Goal: Task Accomplishment & Management: Complete application form

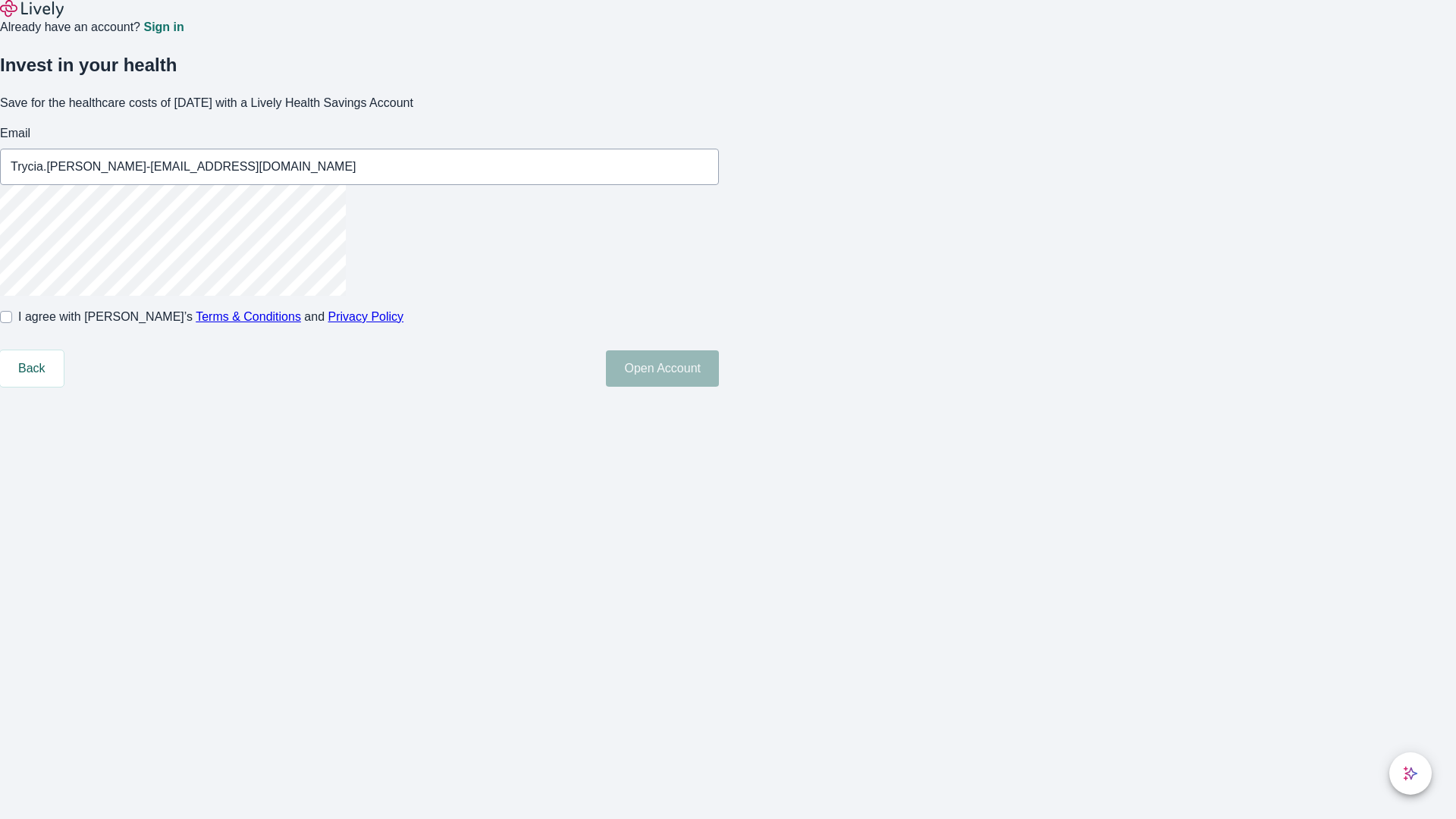
click at [12, 323] on input "I agree with Lively’s Terms & Conditions and Privacy Policy" at bounding box center [6, 317] width 12 height 12
checkbox input "true"
click at [719, 387] on button "Open Account" at bounding box center [662, 368] width 113 height 36
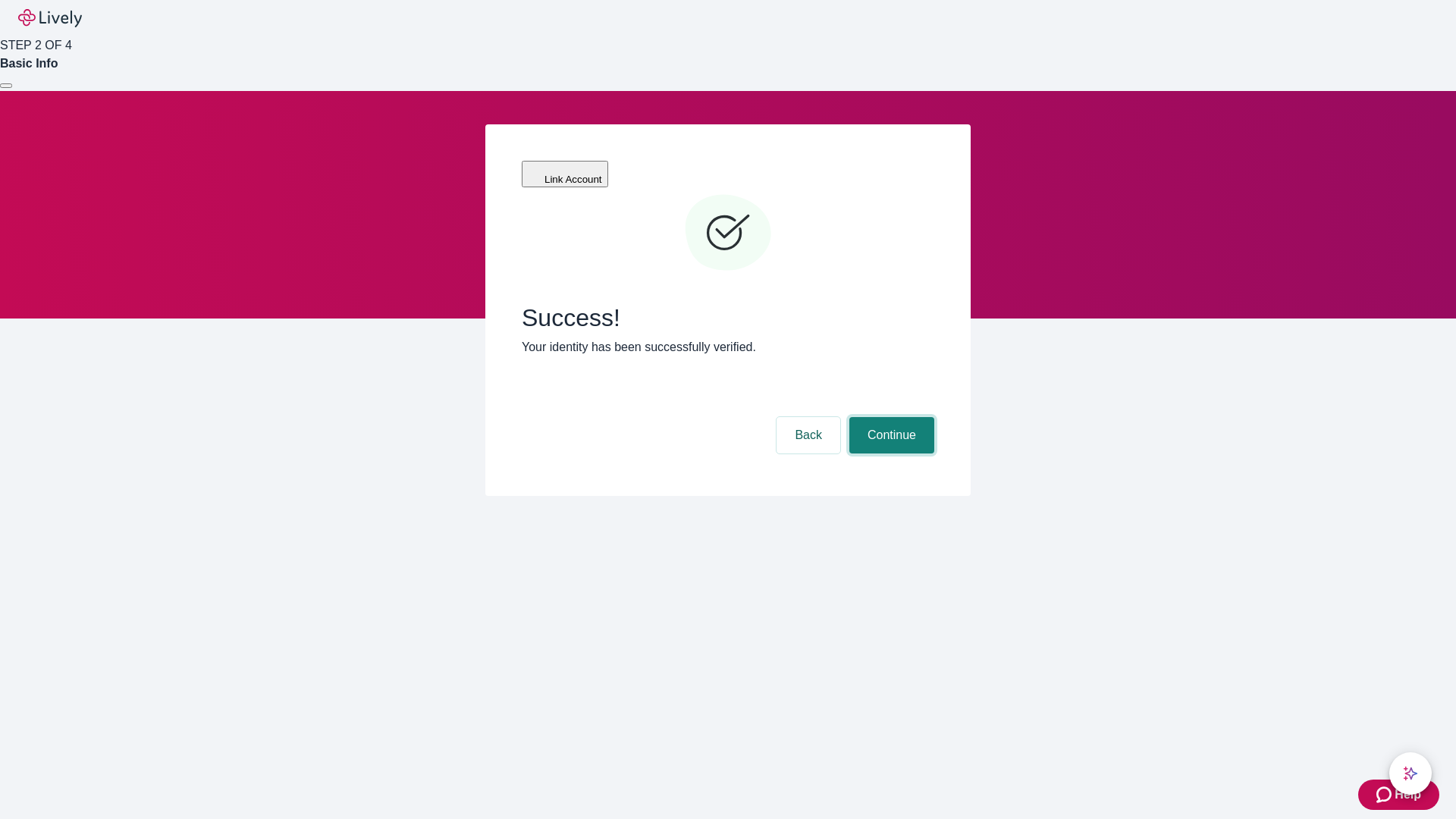
click at [889, 417] on button "Continue" at bounding box center [891, 435] width 85 height 36
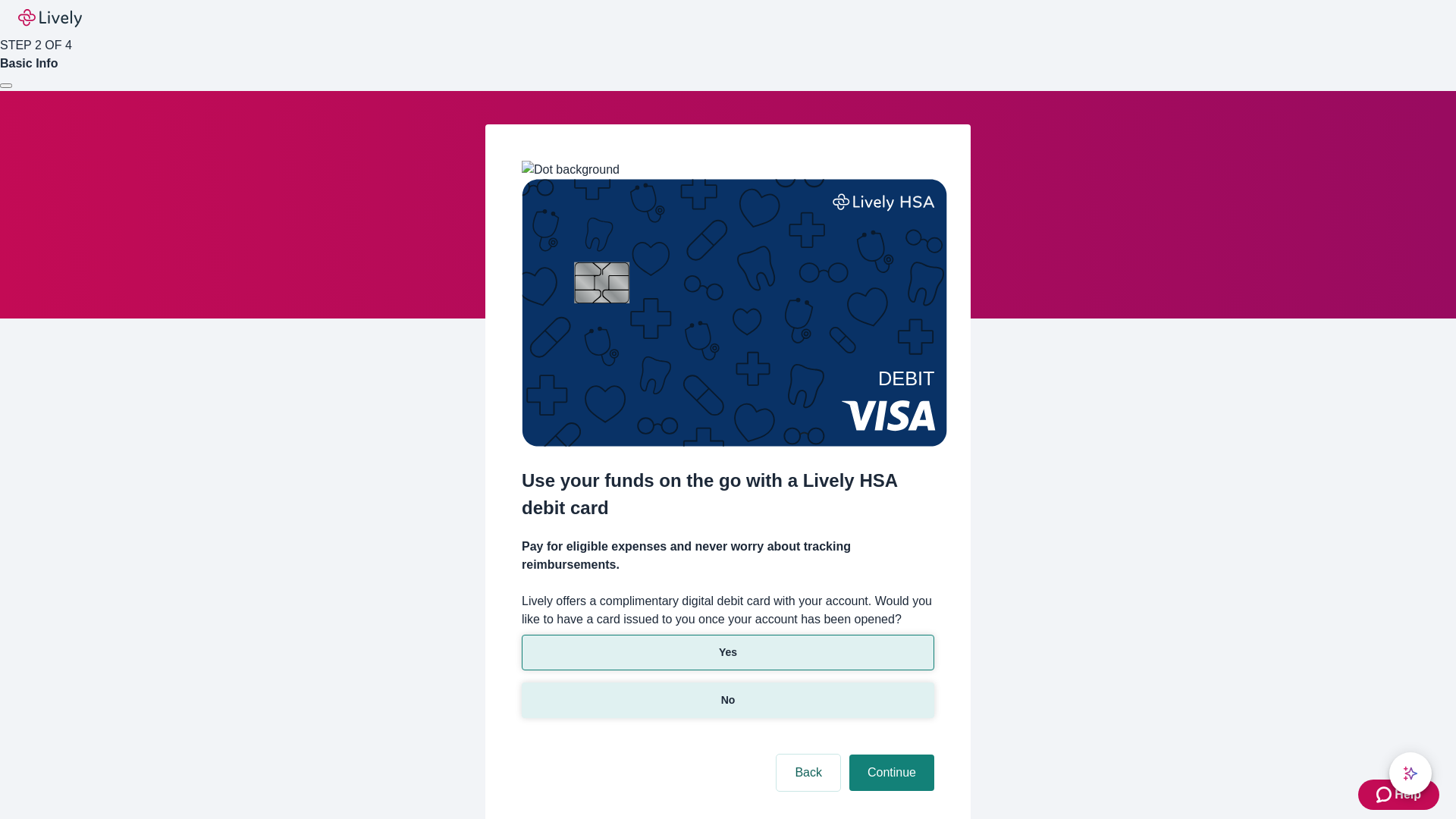
click at [728, 693] on p "No" at bounding box center [728, 700] width 15 height 16
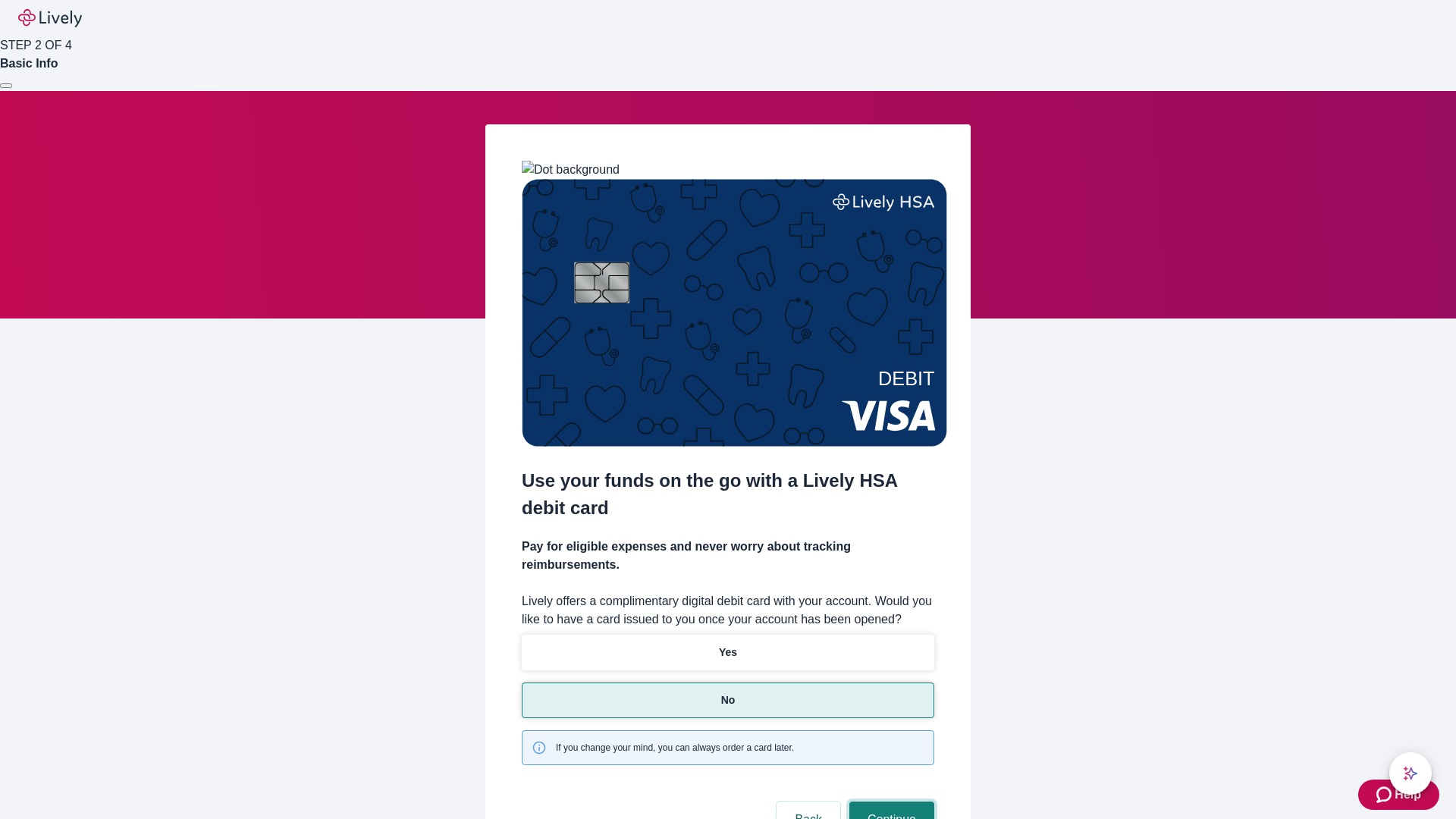
click at [889, 802] on button "Continue" at bounding box center [891, 820] width 85 height 36
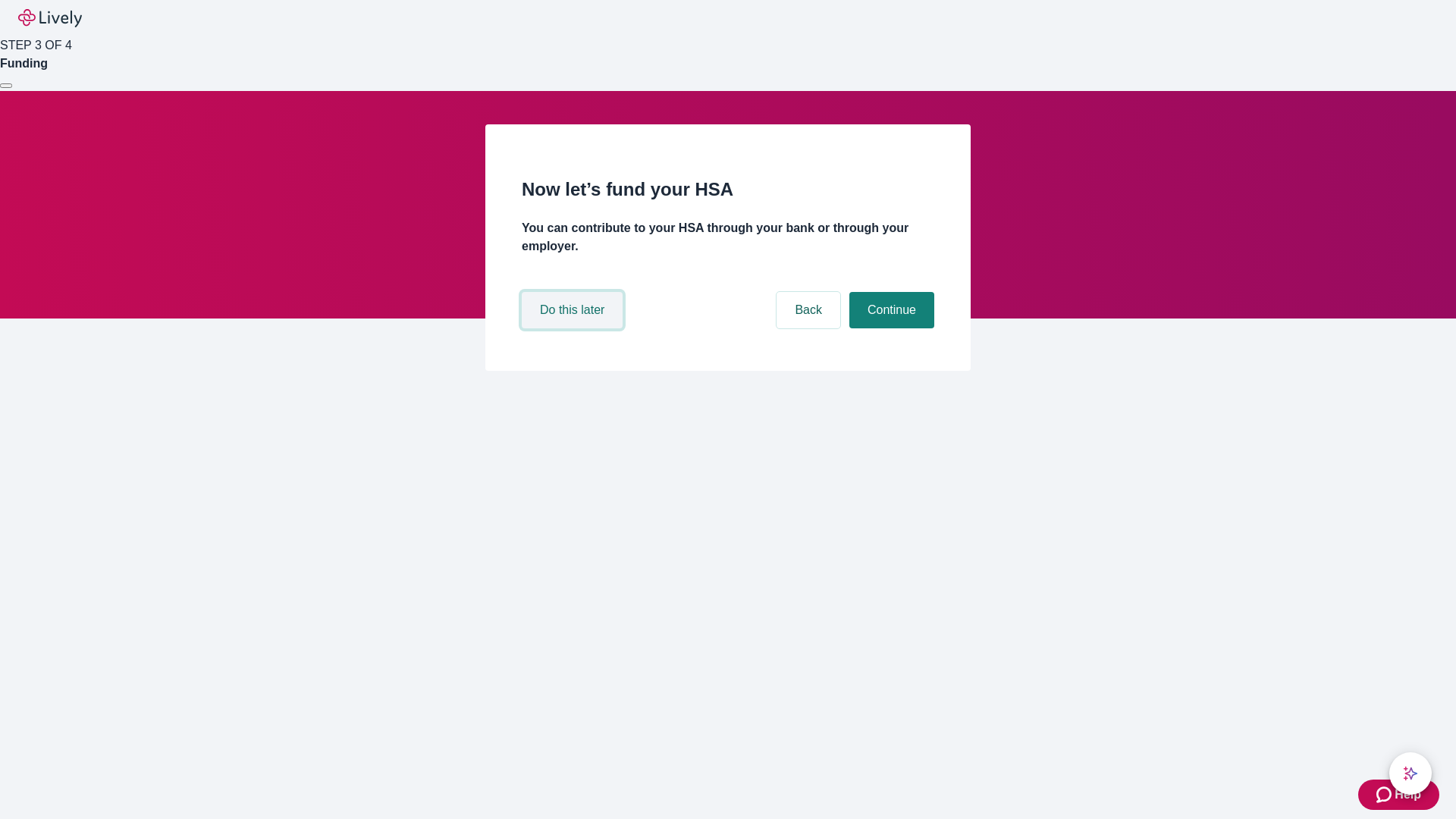
click at [574, 328] on button "Do this later" at bounding box center [572, 310] width 101 height 36
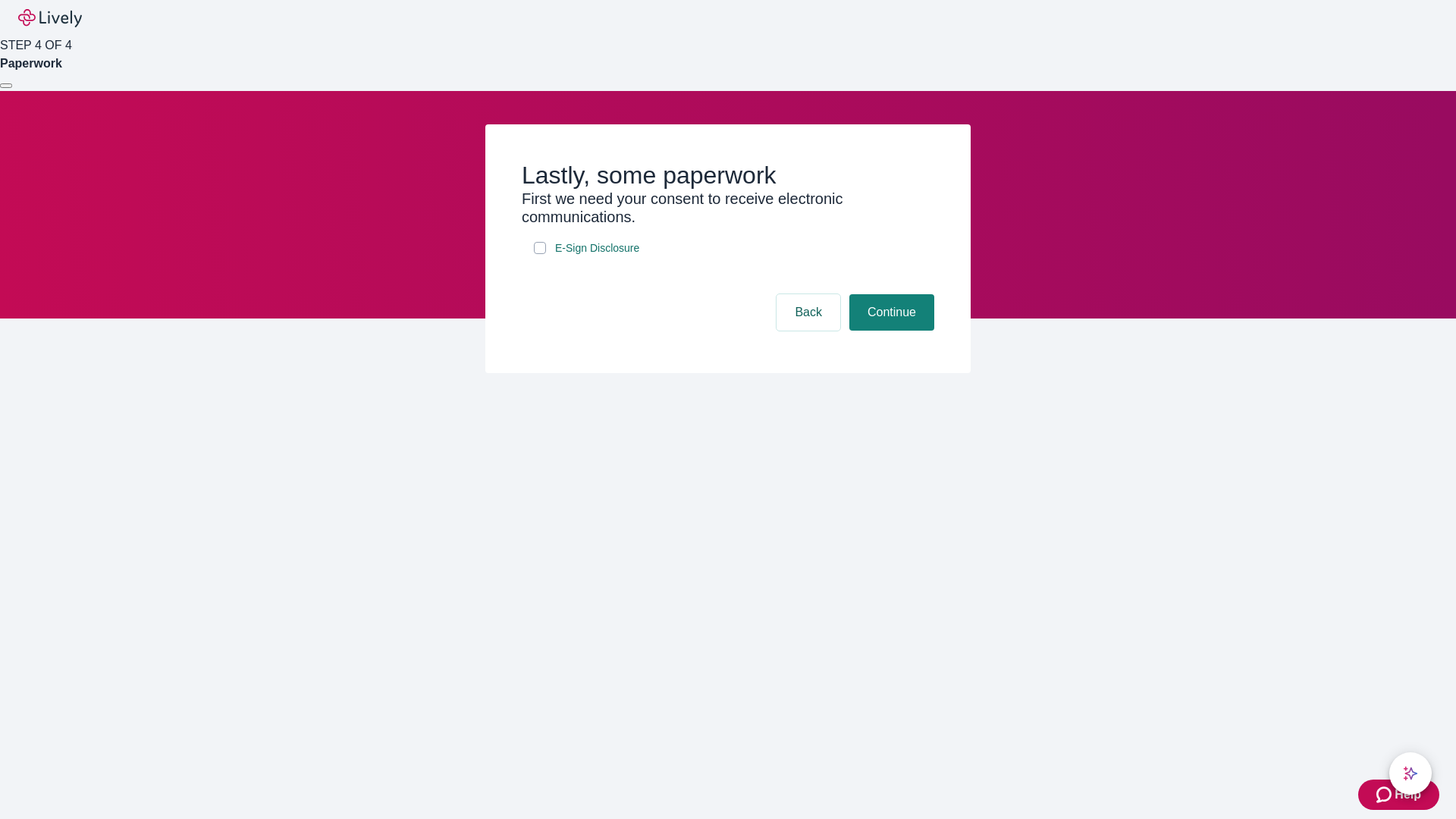
click at [540, 254] on input "E-Sign Disclosure" at bounding box center [540, 248] width 12 height 12
checkbox input "true"
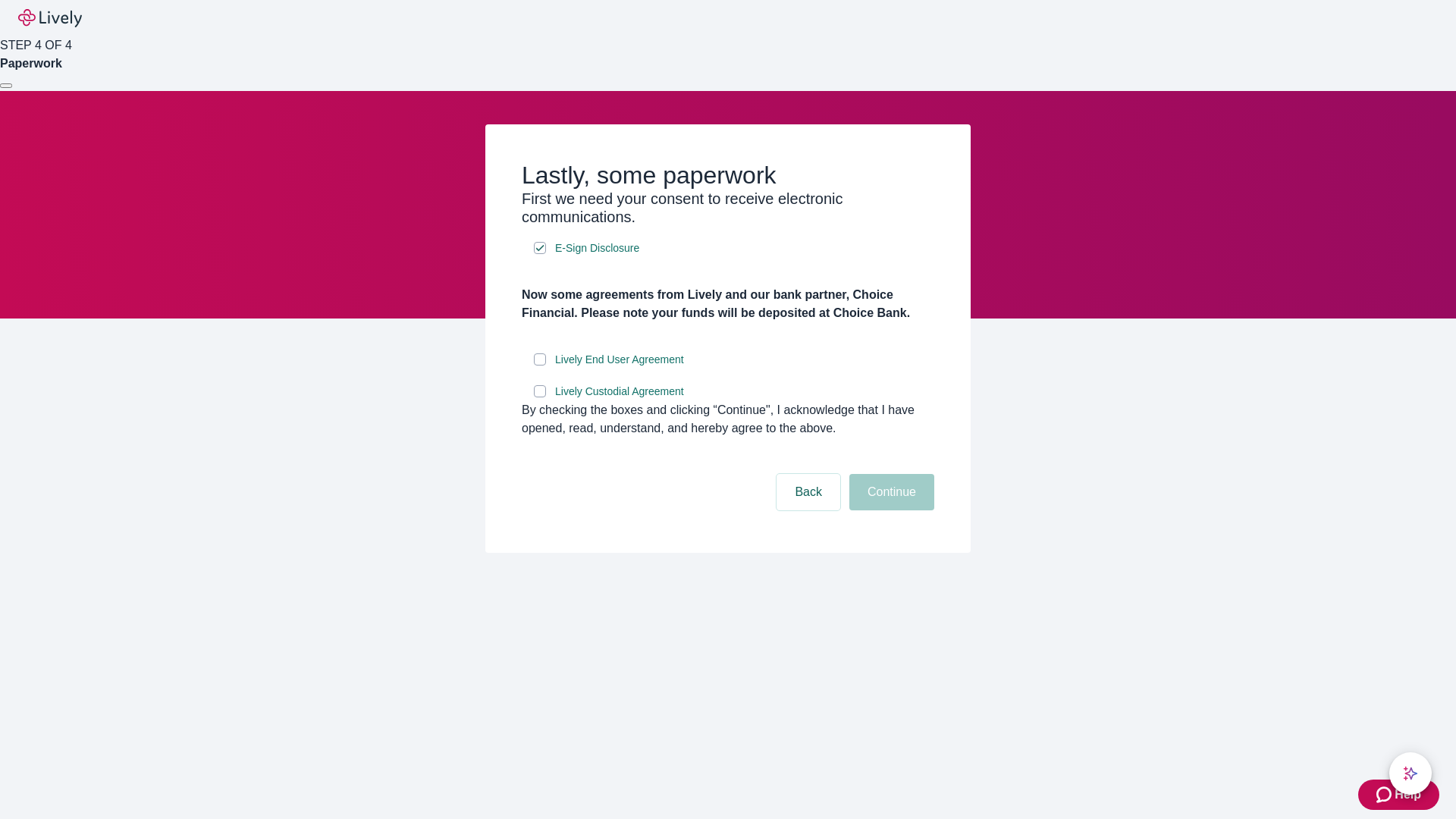
click at [540, 365] on input "Lively End User Agreement" at bounding box center [540, 360] width 12 height 12
checkbox input "true"
click at [540, 398] on input "Lively Custodial Agreement" at bounding box center [540, 391] width 12 height 12
checkbox input "true"
click at [889, 510] on button "Continue" at bounding box center [891, 492] width 85 height 36
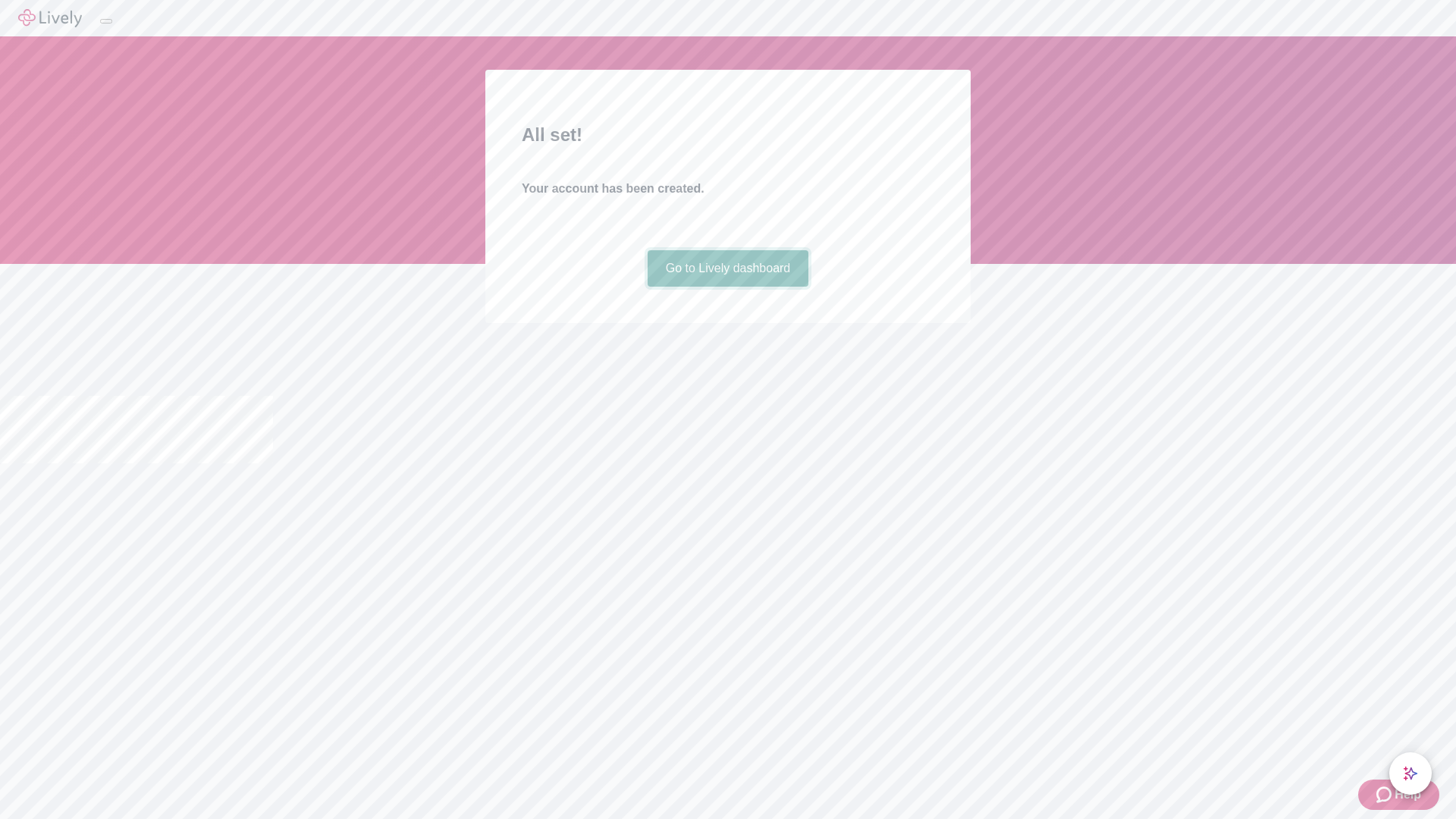
click at [728, 287] on link "Go to Lively dashboard" at bounding box center [728, 268] width 162 height 36
